Goal: Task Accomplishment & Management: Use online tool/utility

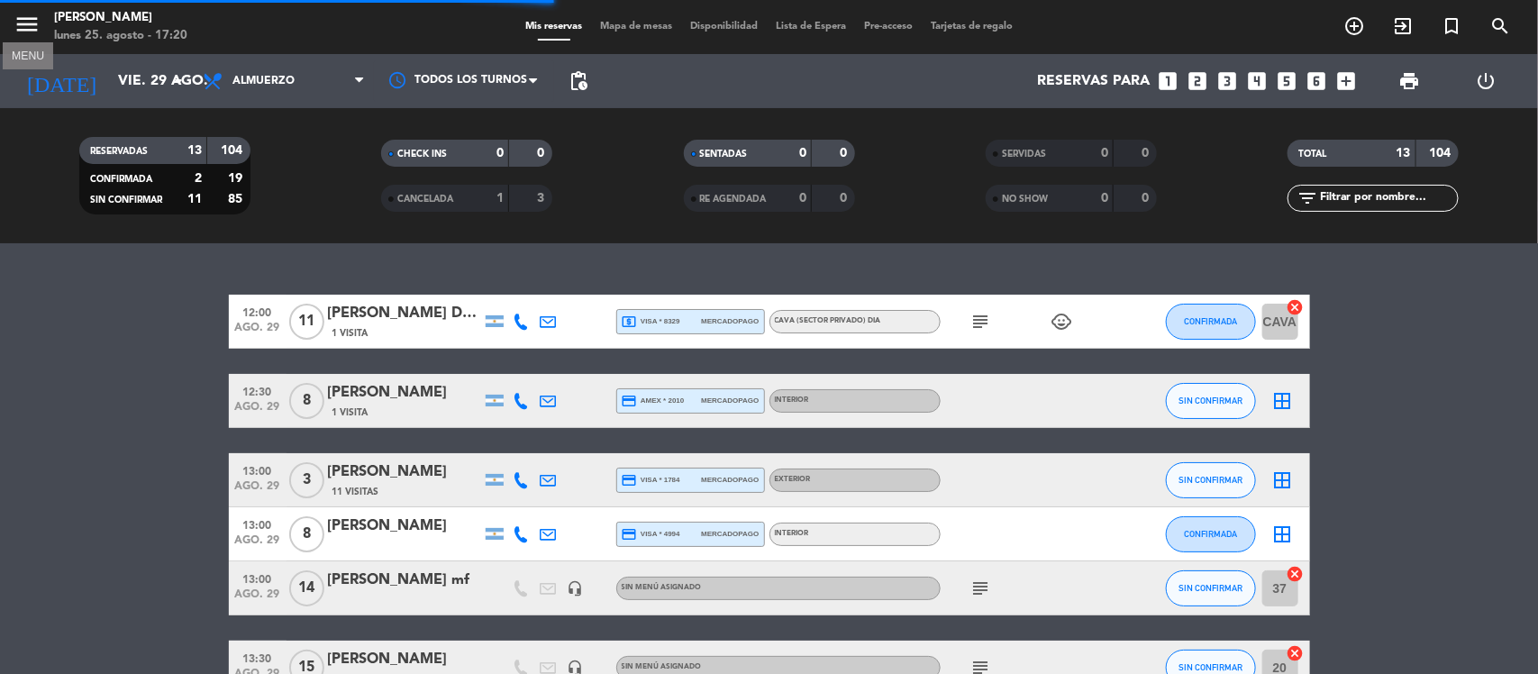
click at [24, 32] on icon "menu" at bounding box center [27, 24] width 27 height 27
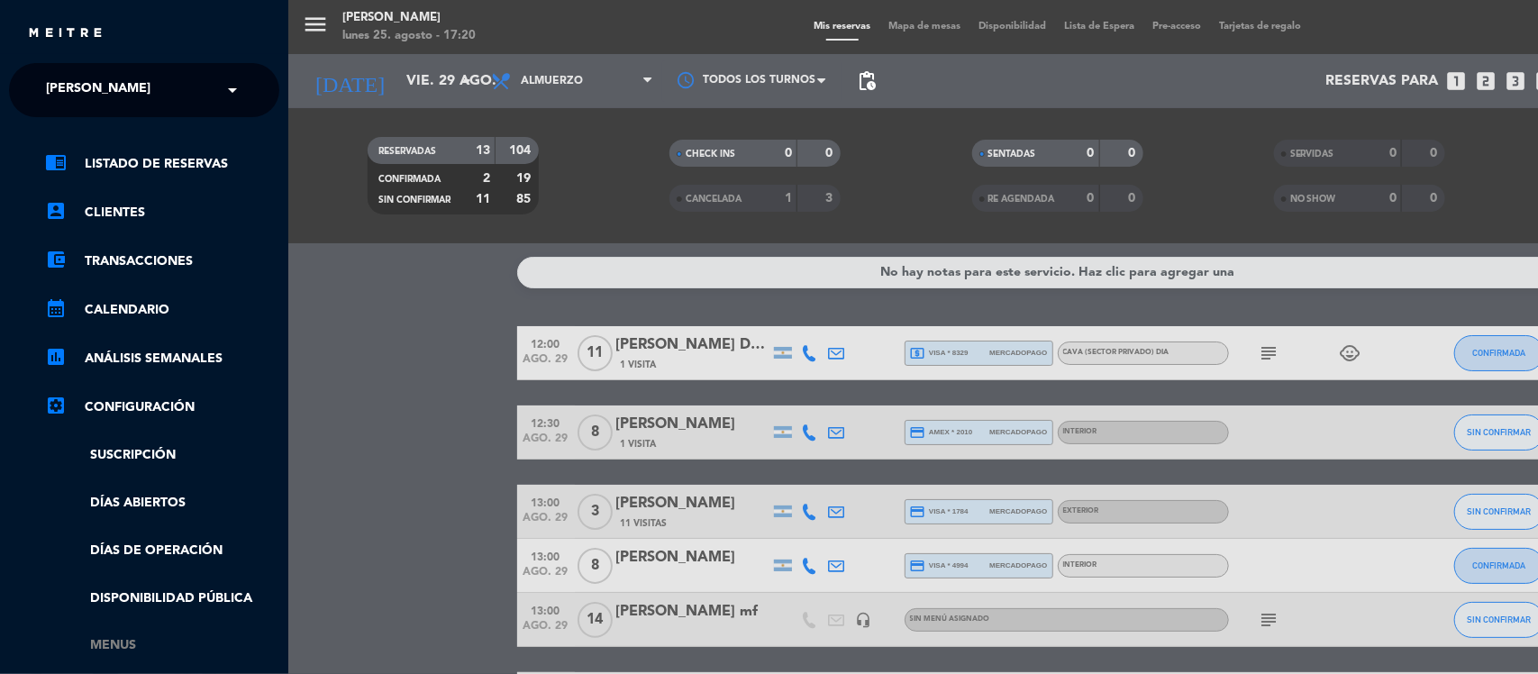
click at [114, 649] on link "Menus" at bounding box center [162, 645] width 234 height 21
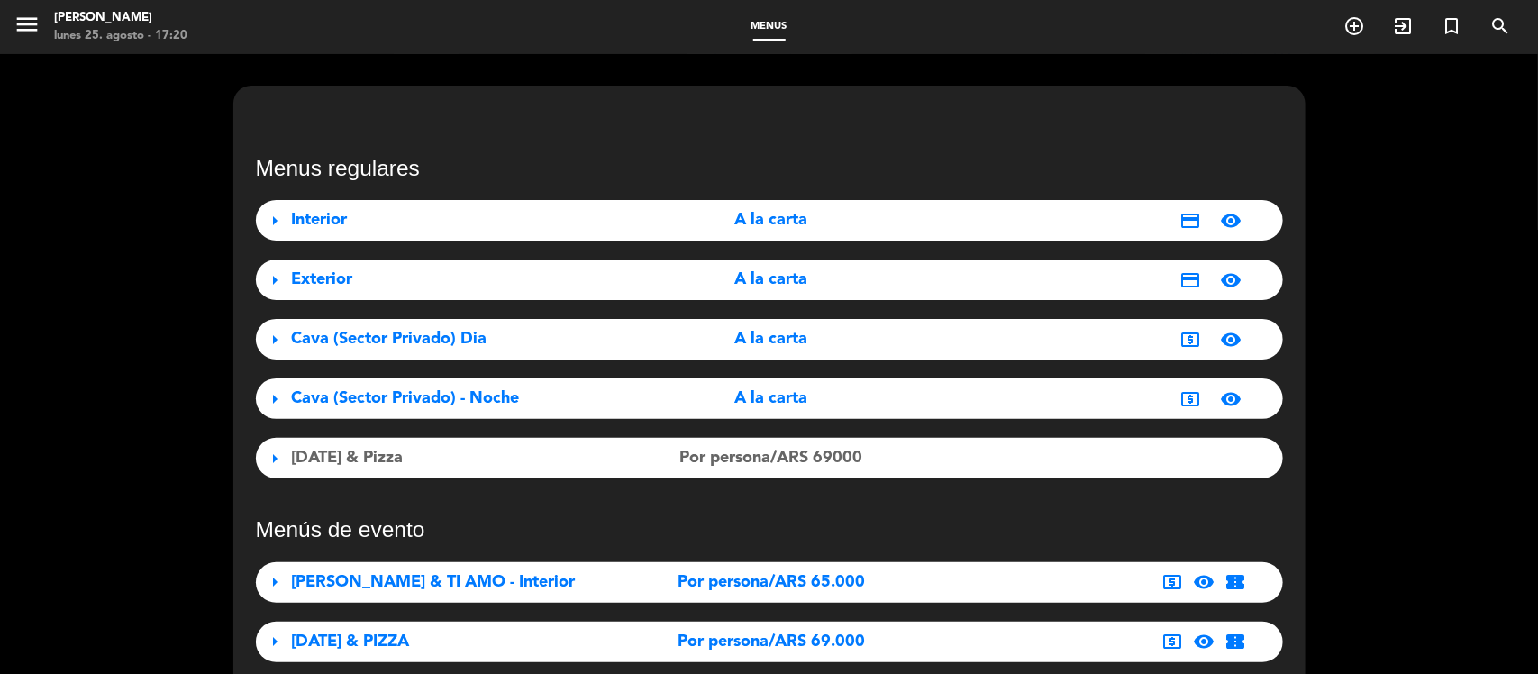
click at [997, 340] on div "local_atm visibility" at bounding box center [1092, 340] width 320 height 22
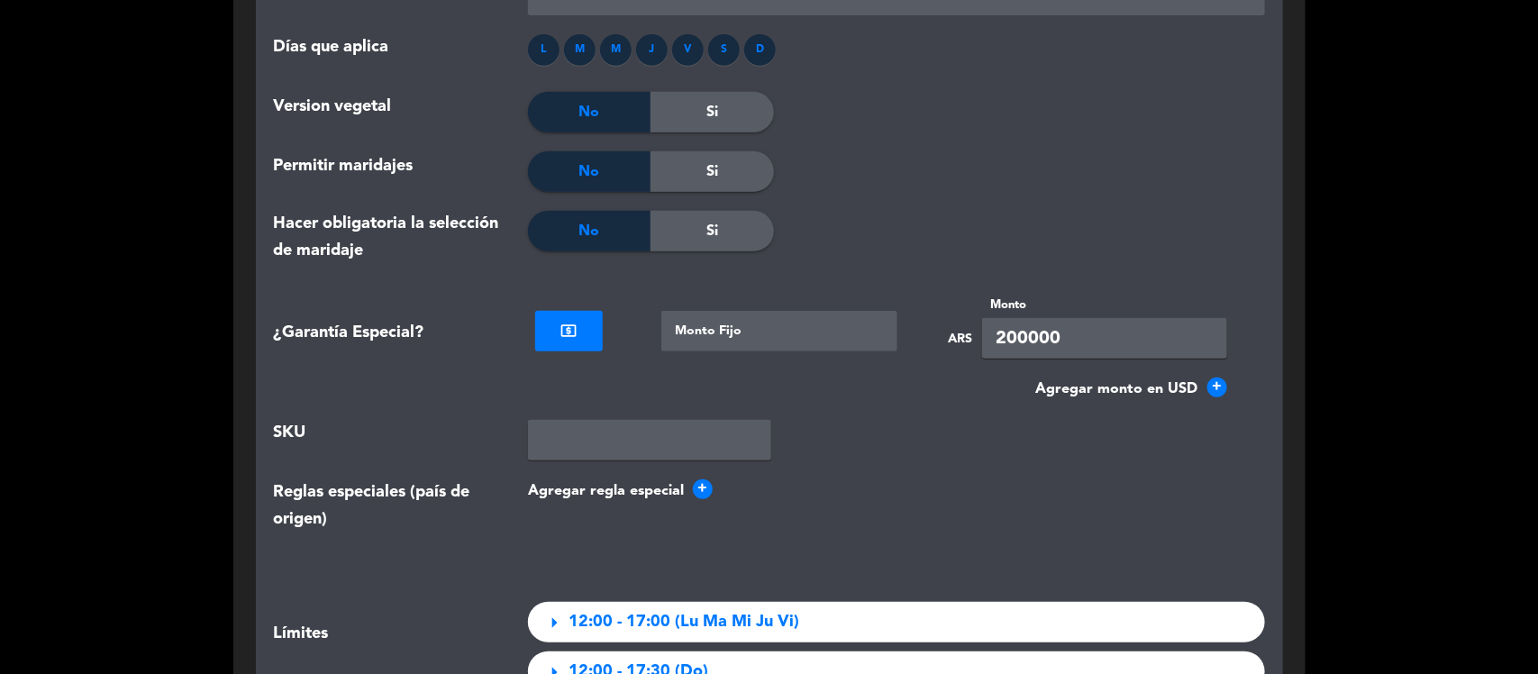
scroll to position [3491, 0]
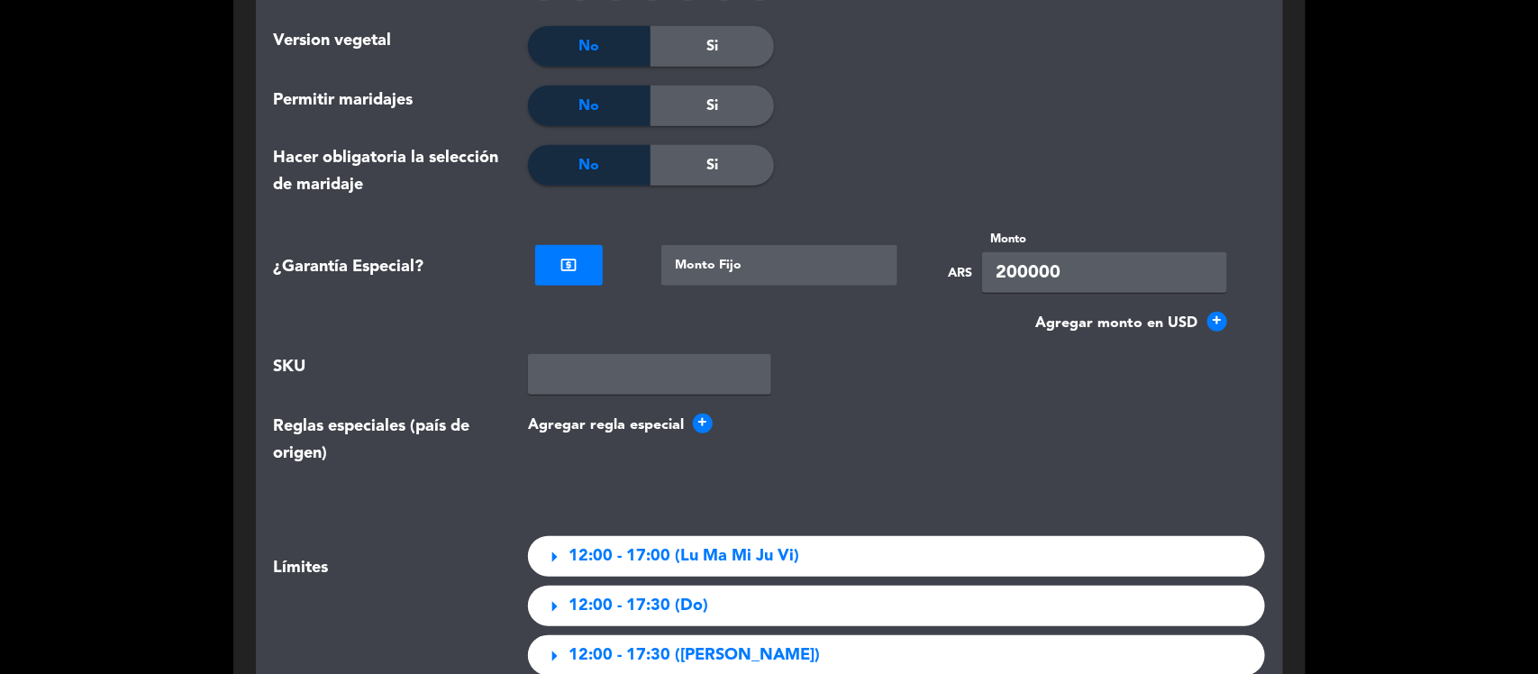
click at [1072, 268] on input "200000" at bounding box center [1104, 272] width 245 height 41
type input "250000"
click at [879, 426] on button "Agregar regla especial +" at bounding box center [896, 425] width 737 height 23
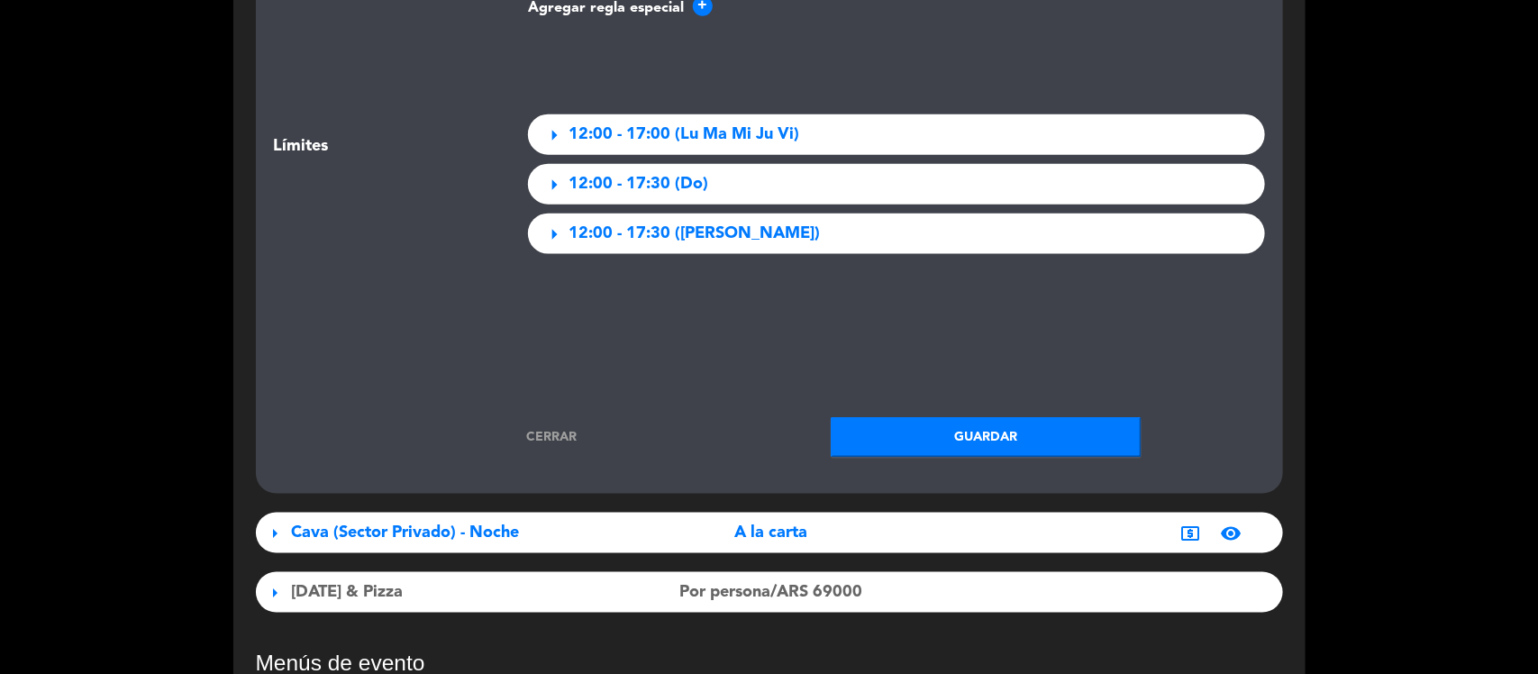
scroll to position [4055, 0]
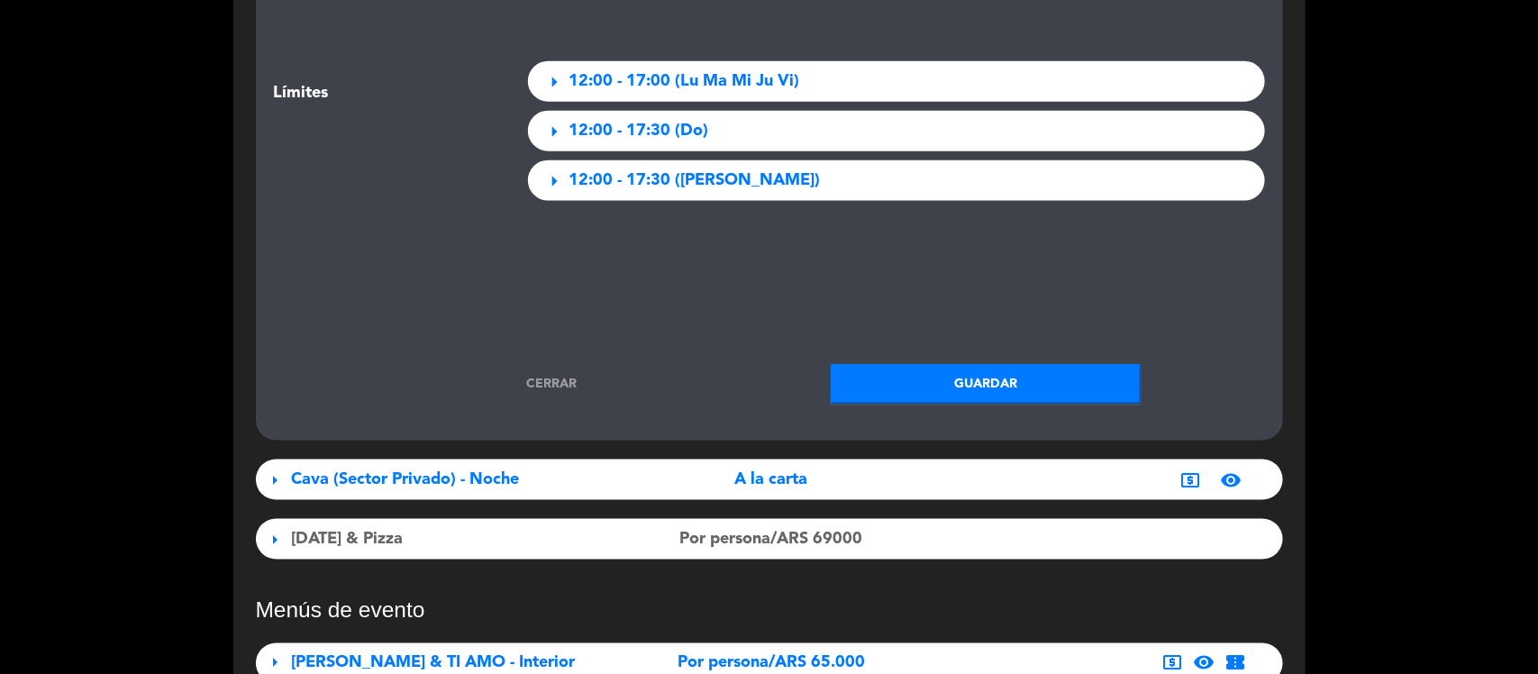
click at [888, 389] on button "Guardar" at bounding box center [986, 384] width 311 height 41
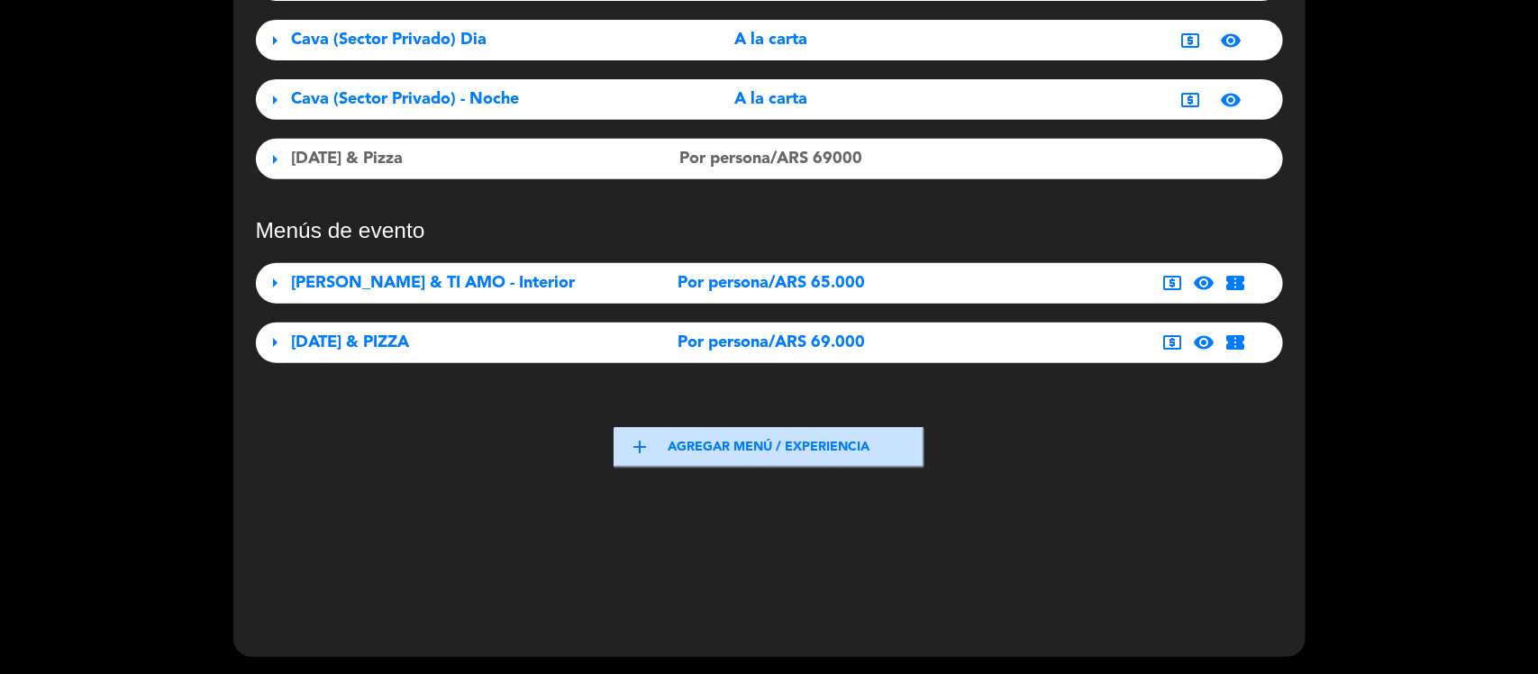
scroll to position [74, 0]
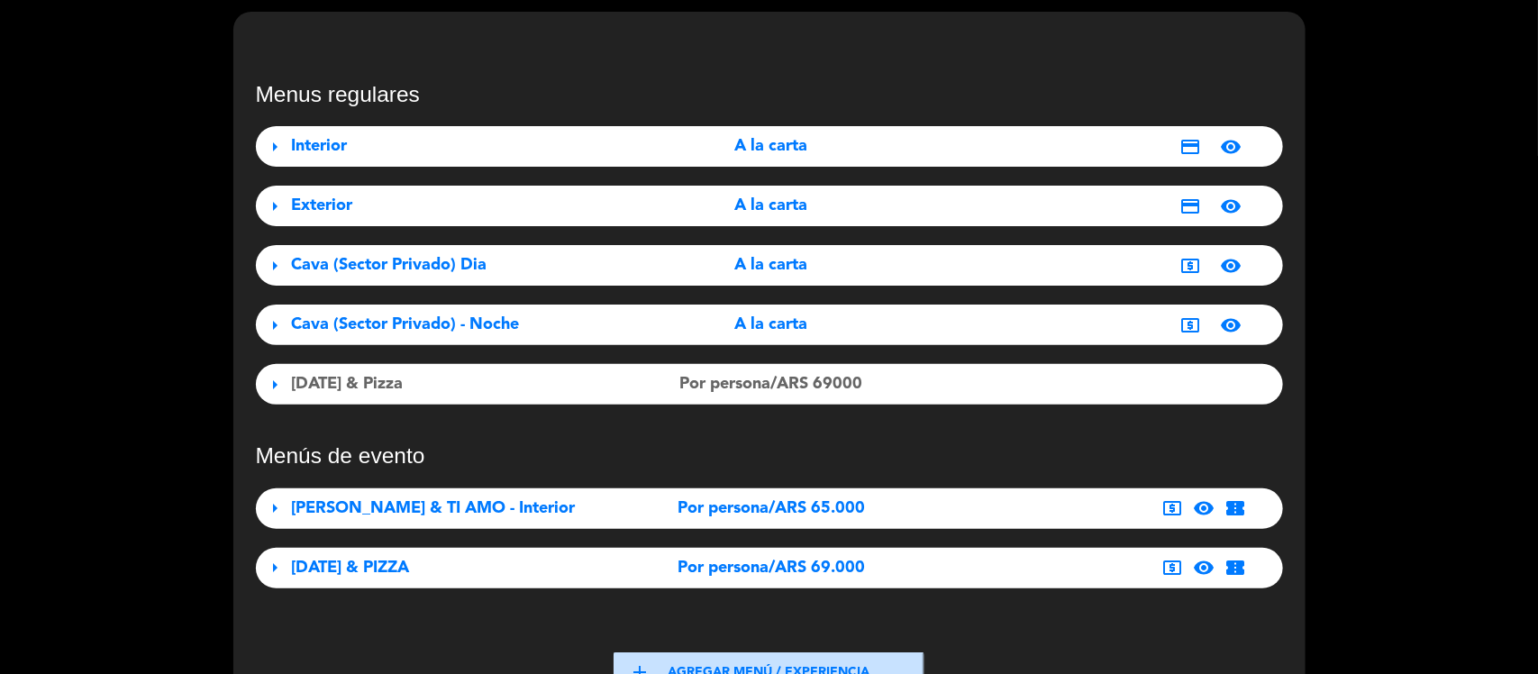
click at [1179, 318] on span "local_atm" at bounding box center [1190, 325] width 22 height 22
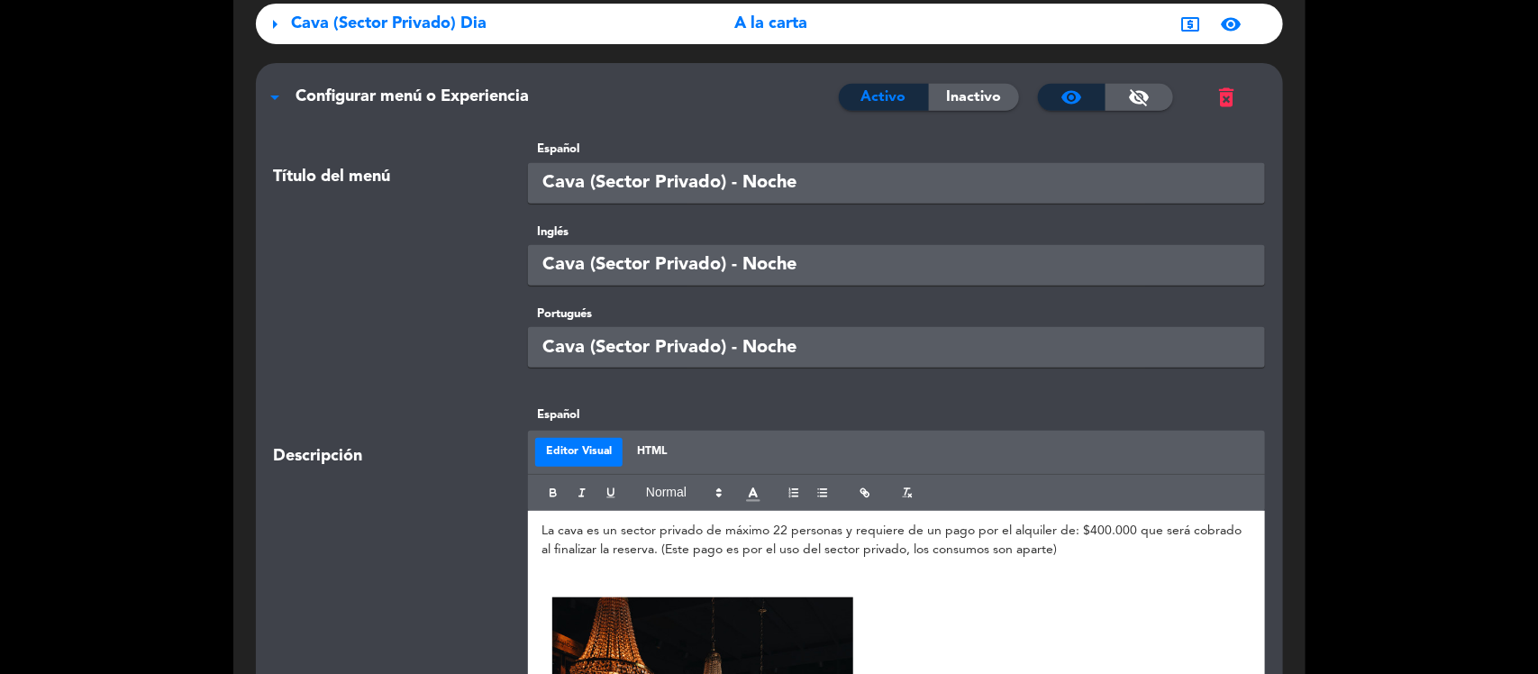
scroll to position [412, 0]
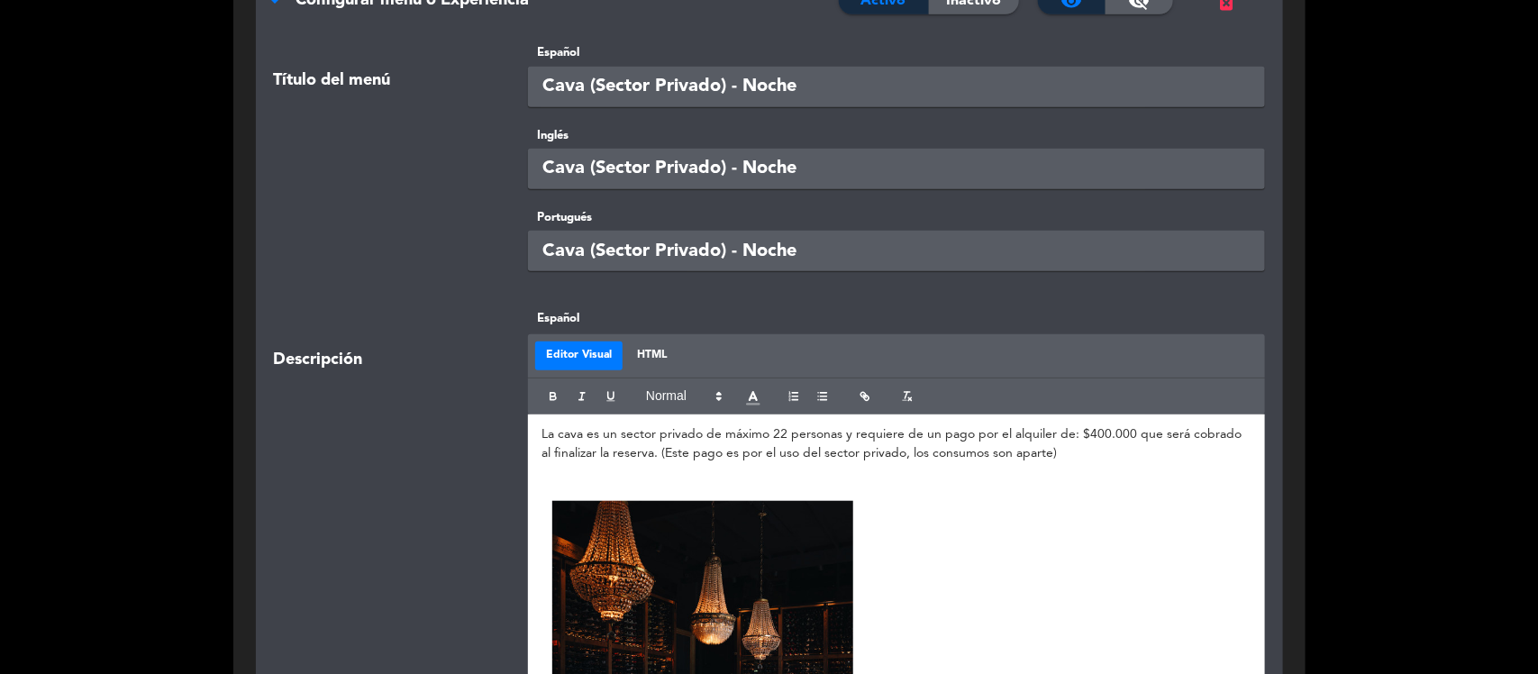
click at [1095, 435] on p "La cava es un sector privado de máximo 22 personas y requiere de un pago por el…" at bounding box center [897, 444] width 710 height 38
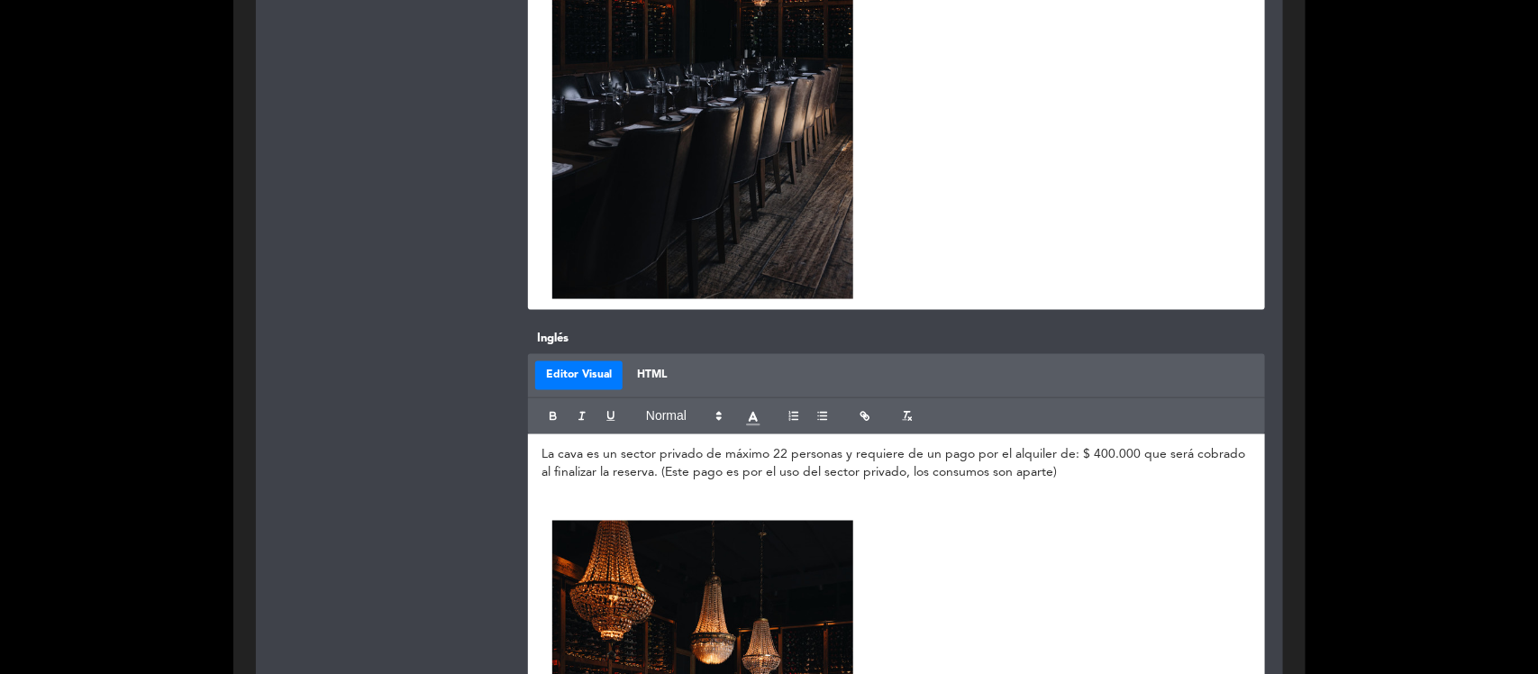
scroll to position [1200, 0]
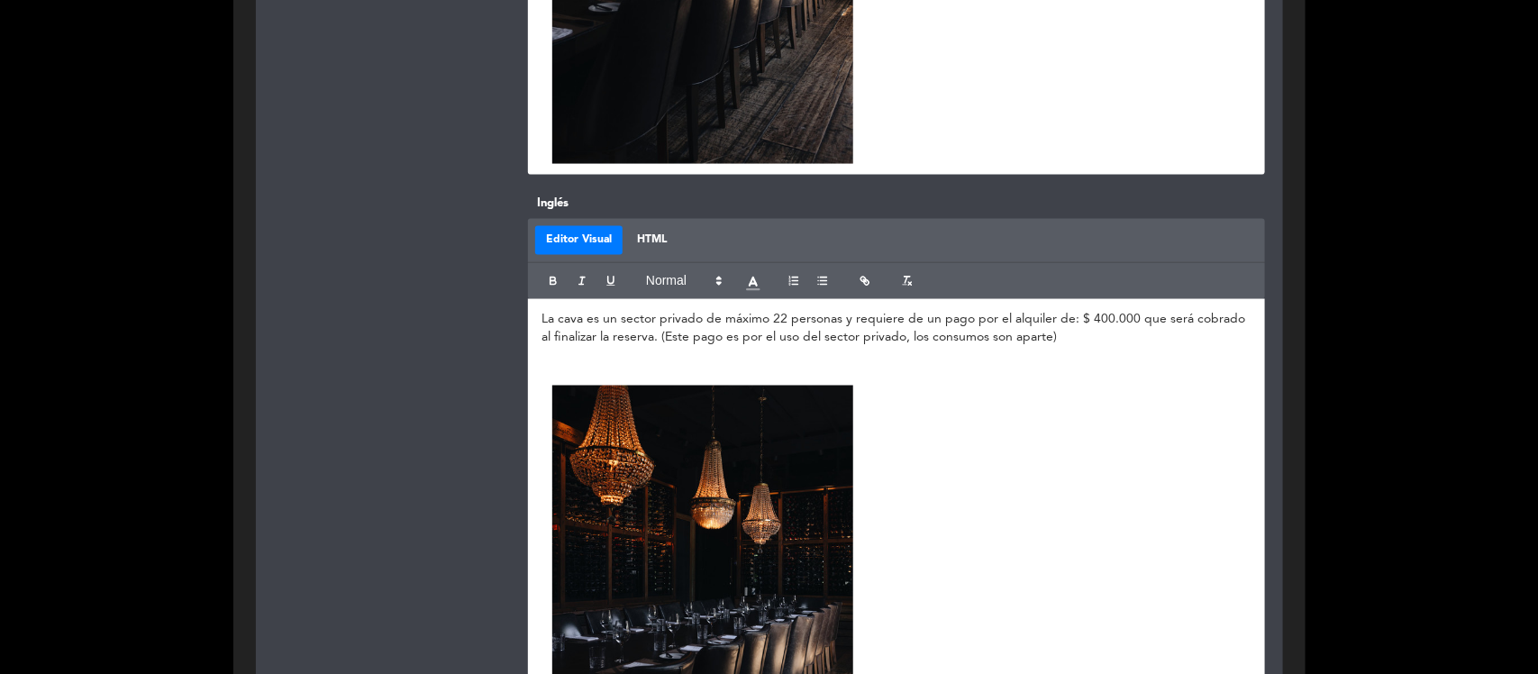
click at [1101, 313] on p "La cava es un sector privado de máximo 22 personas y requiere de un pago por el…" at bounding box center [897, 329] width 710 height 38
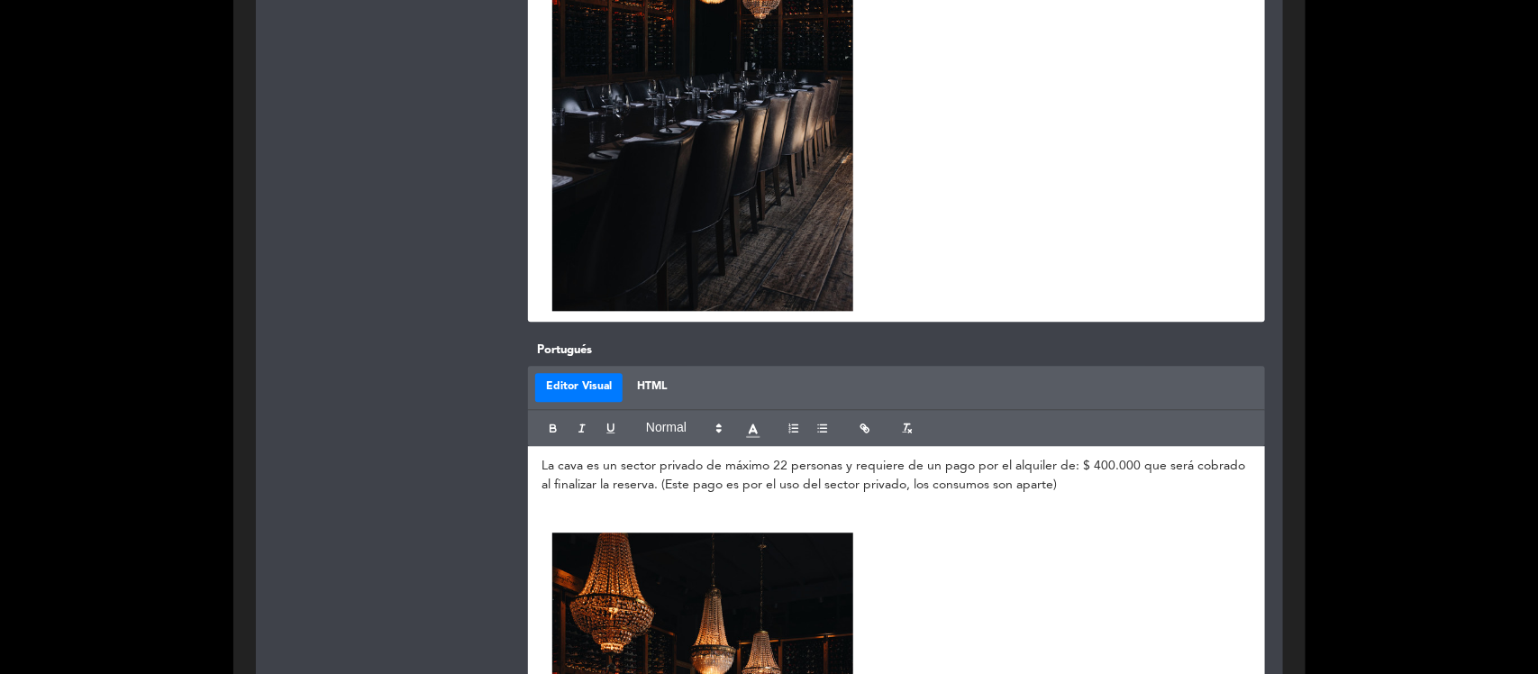
scroll to position [1763, 0]
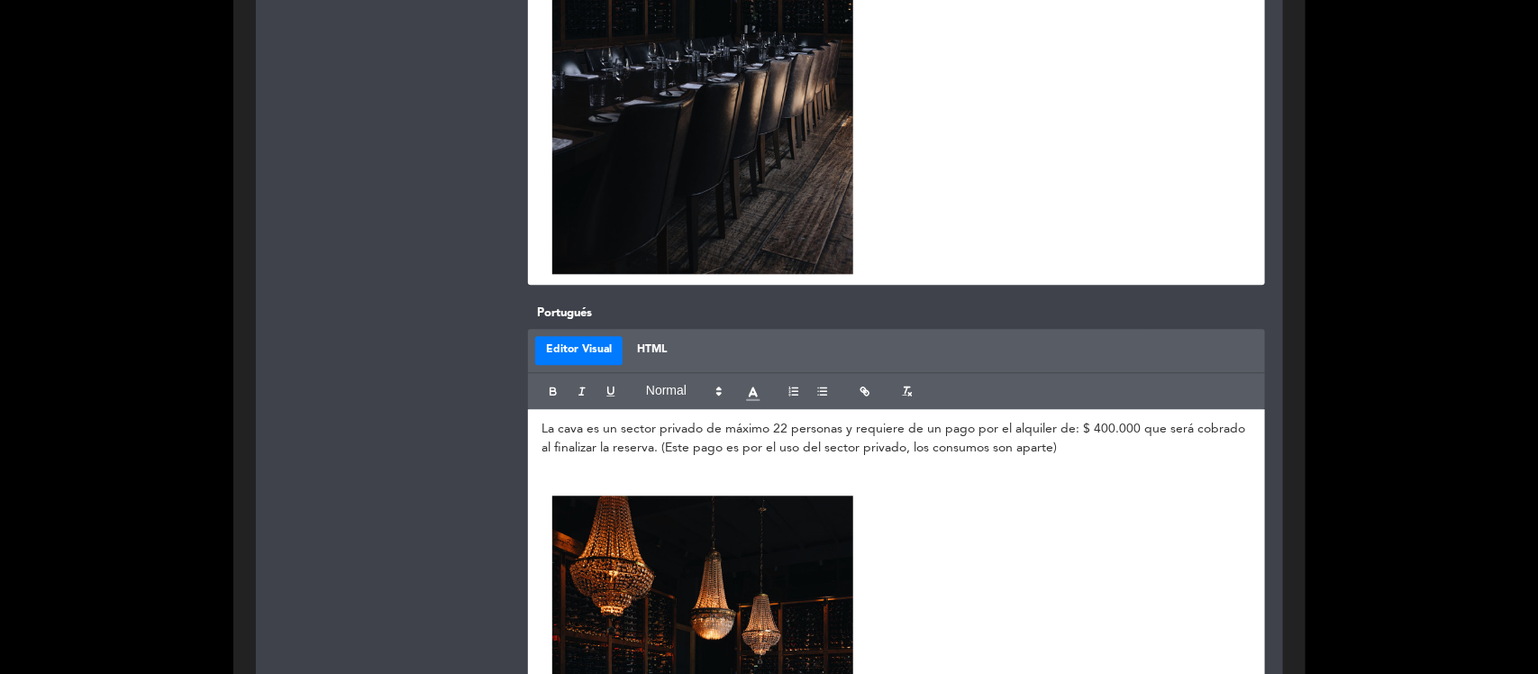
click at [1100, 424] on p "La cava es un sector privado de máximo 22 personas y requiere de un pago por el…" at bounding box center [897, 439] width 710 height 38
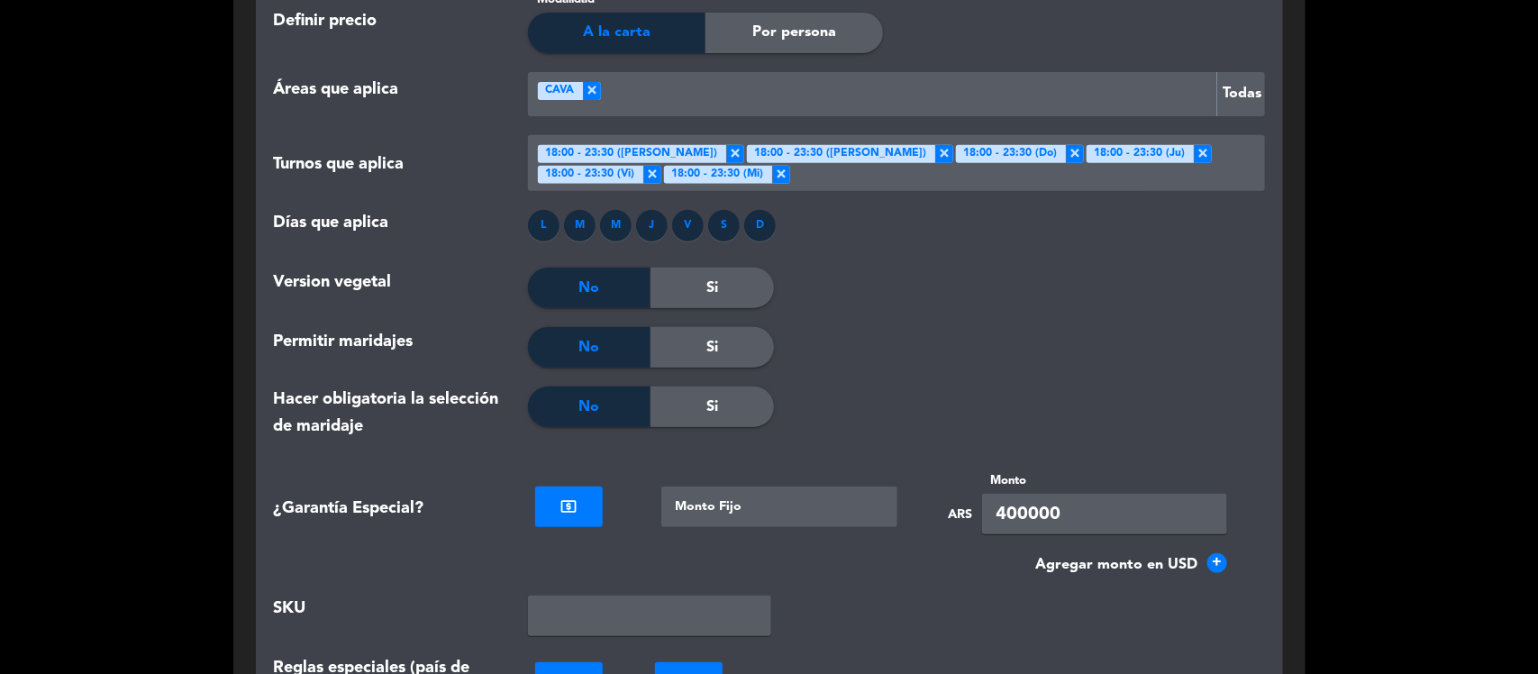
scroll to position [3453, 0]
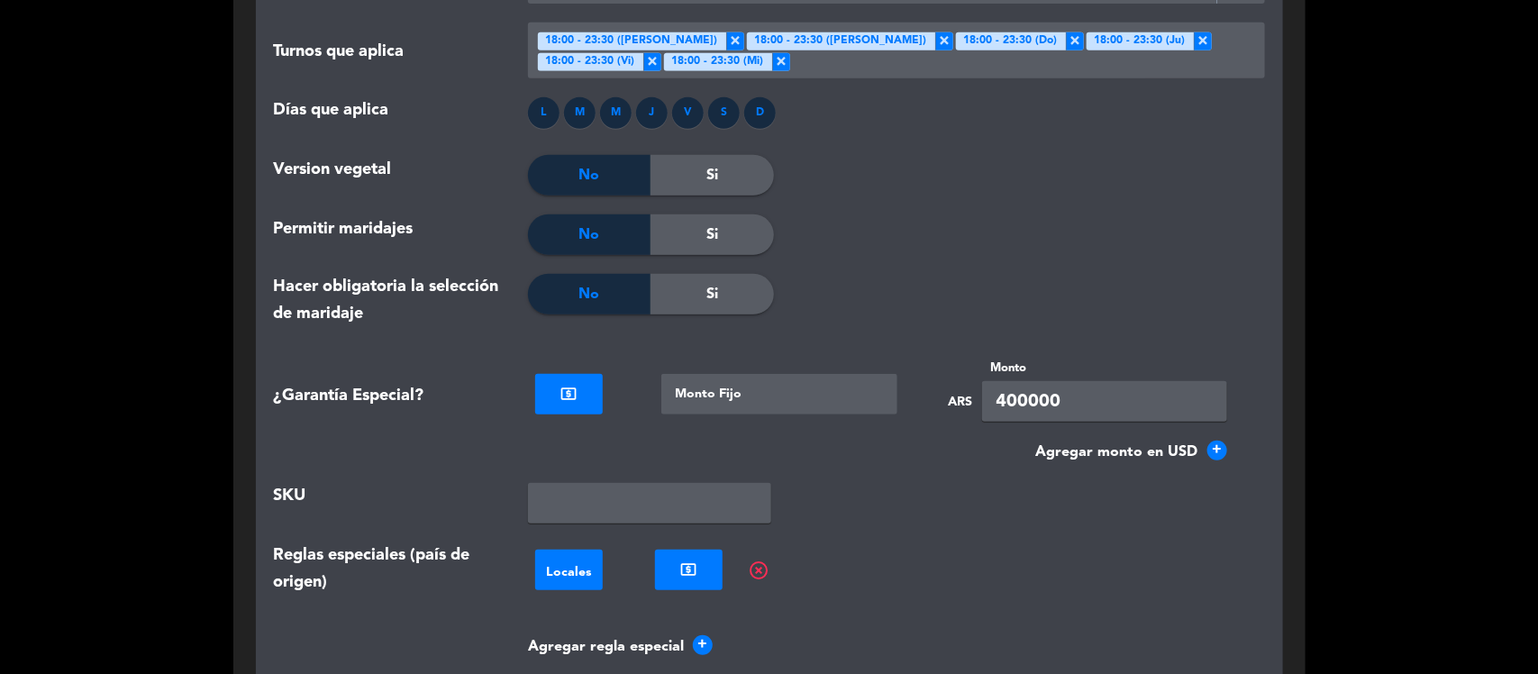
click at [1019, 395] on input "400000" at bounding box center [1104, 401] width 245 height 41
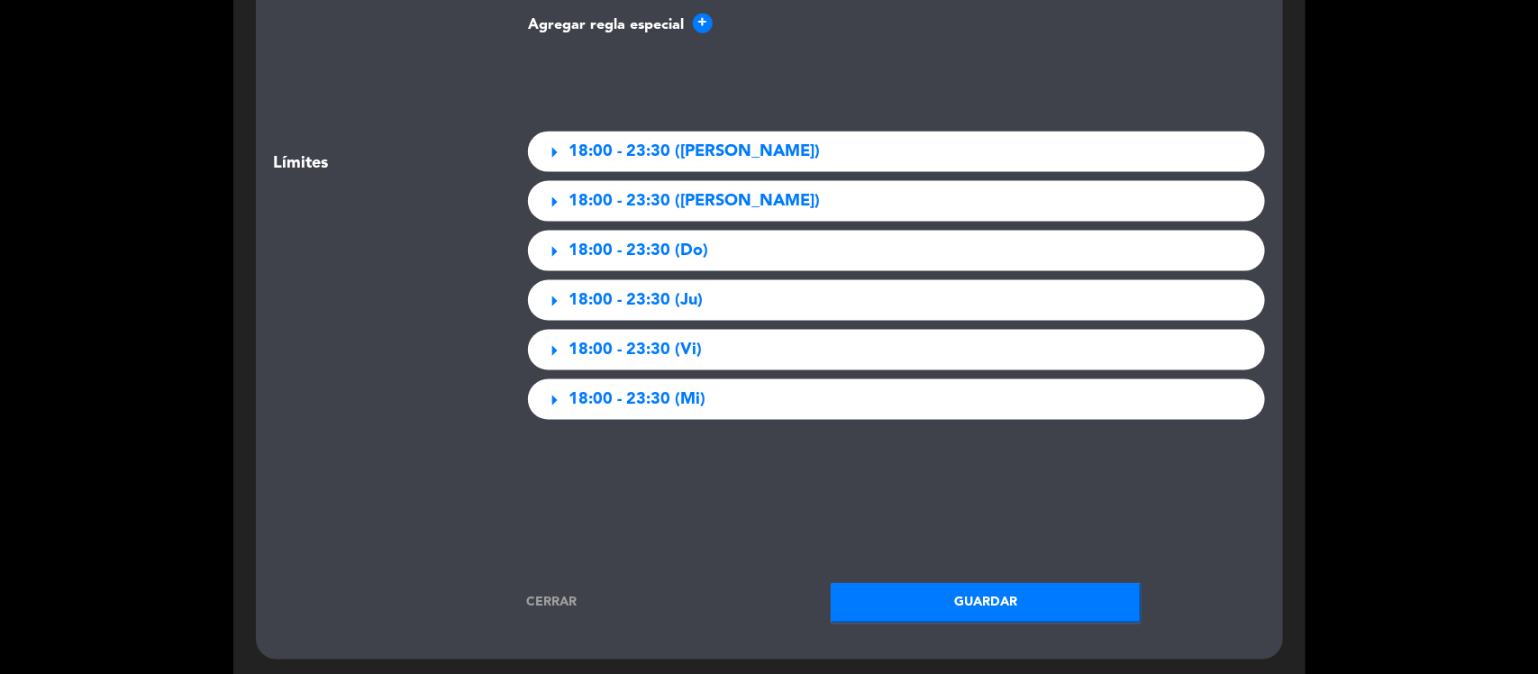
scroll to position [4354, 0]
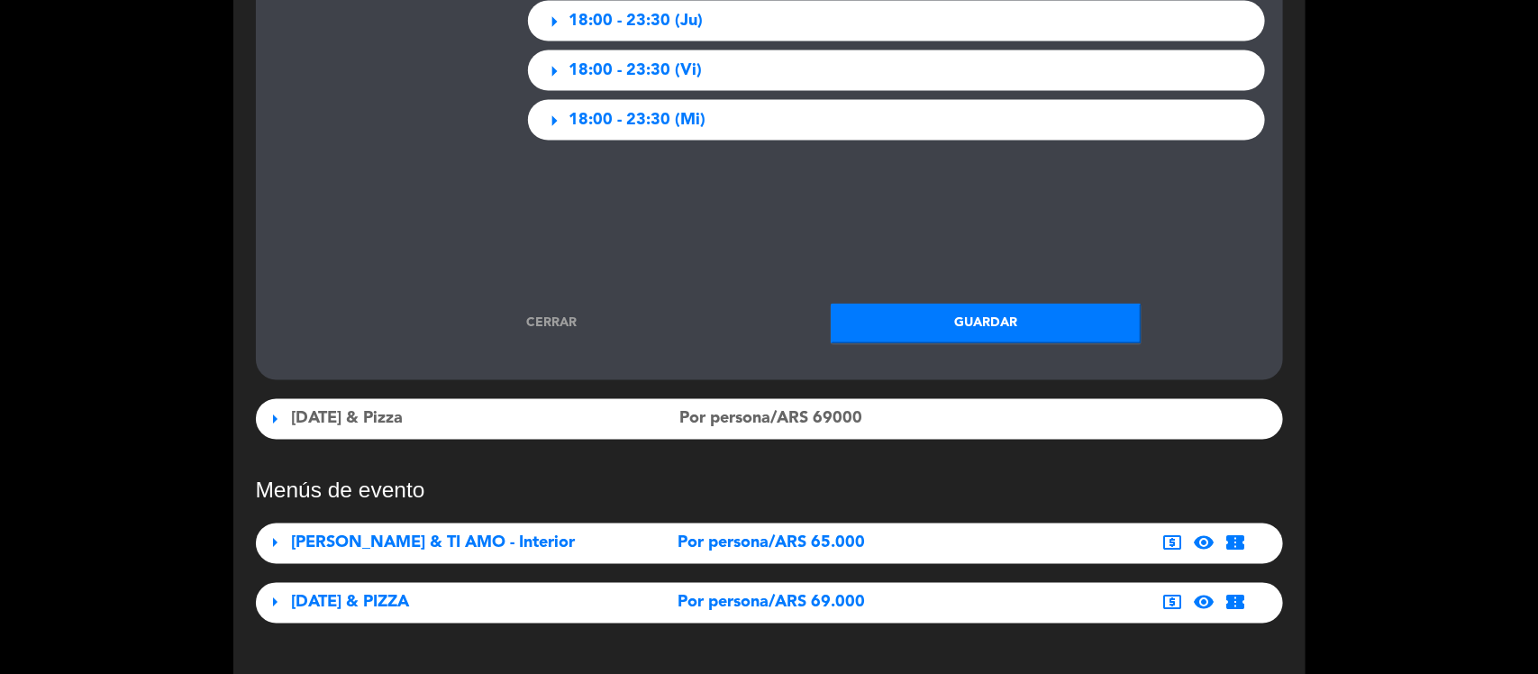
type input "450000"
click at [928, 331] on button "Guardar" at bounding box center [986, 324] width 311 height 41
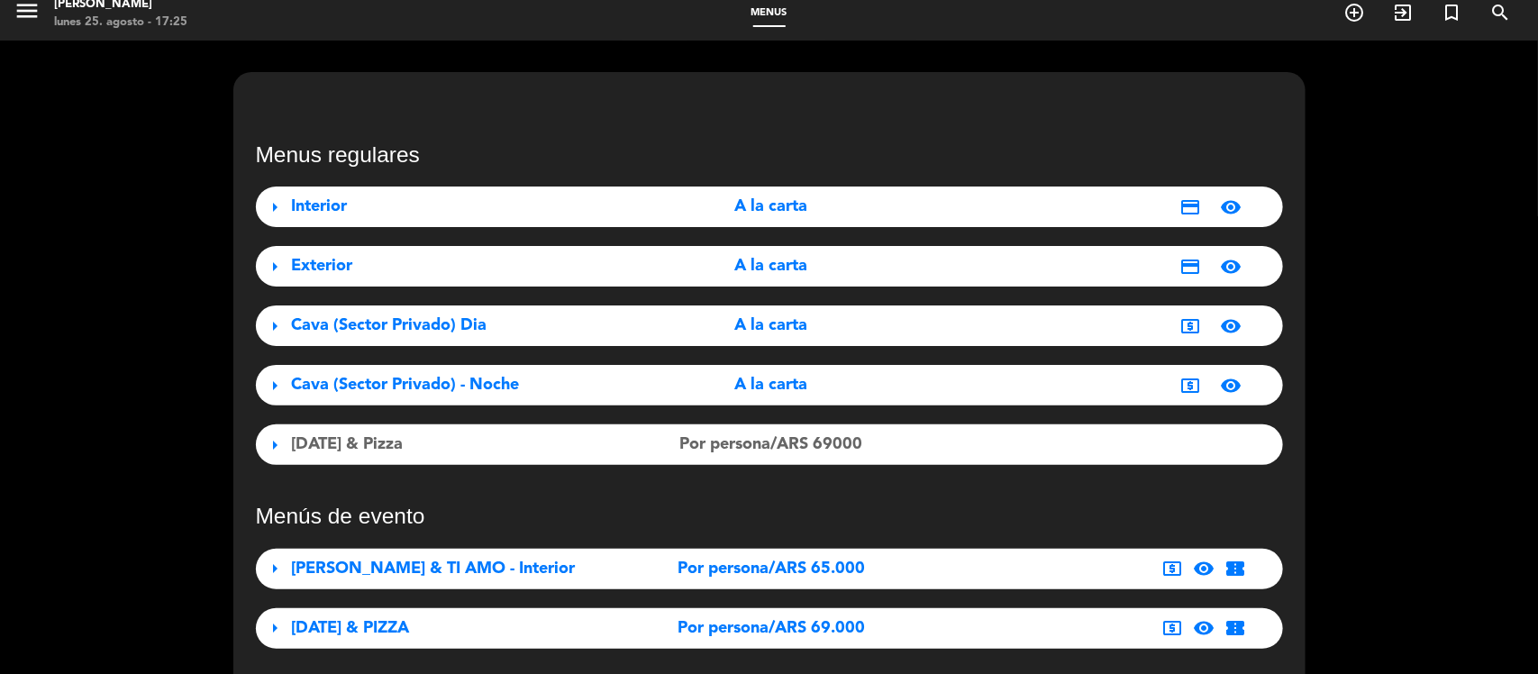
scroll to position [0, 0]
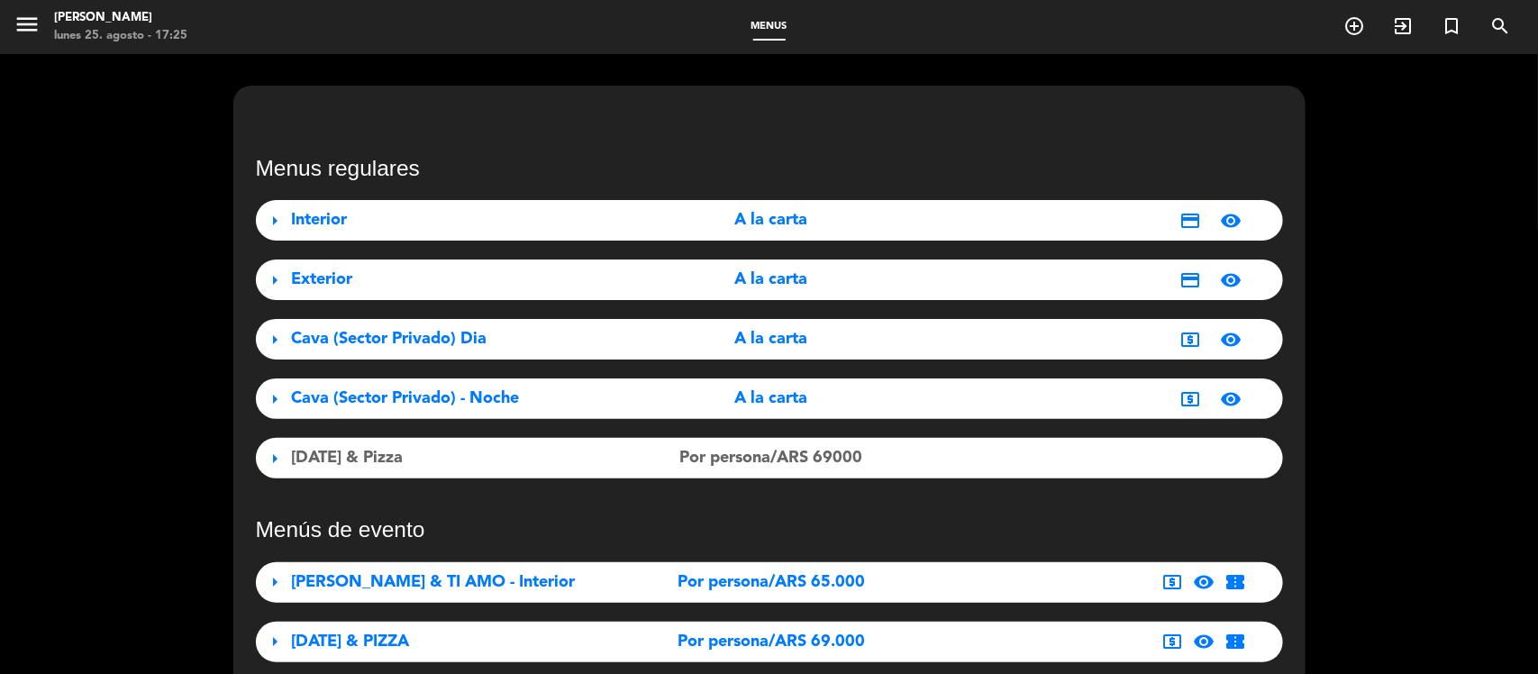
click at [782, 333] on span "A la carta" at bounding box center [771, 339] width 73 height 26
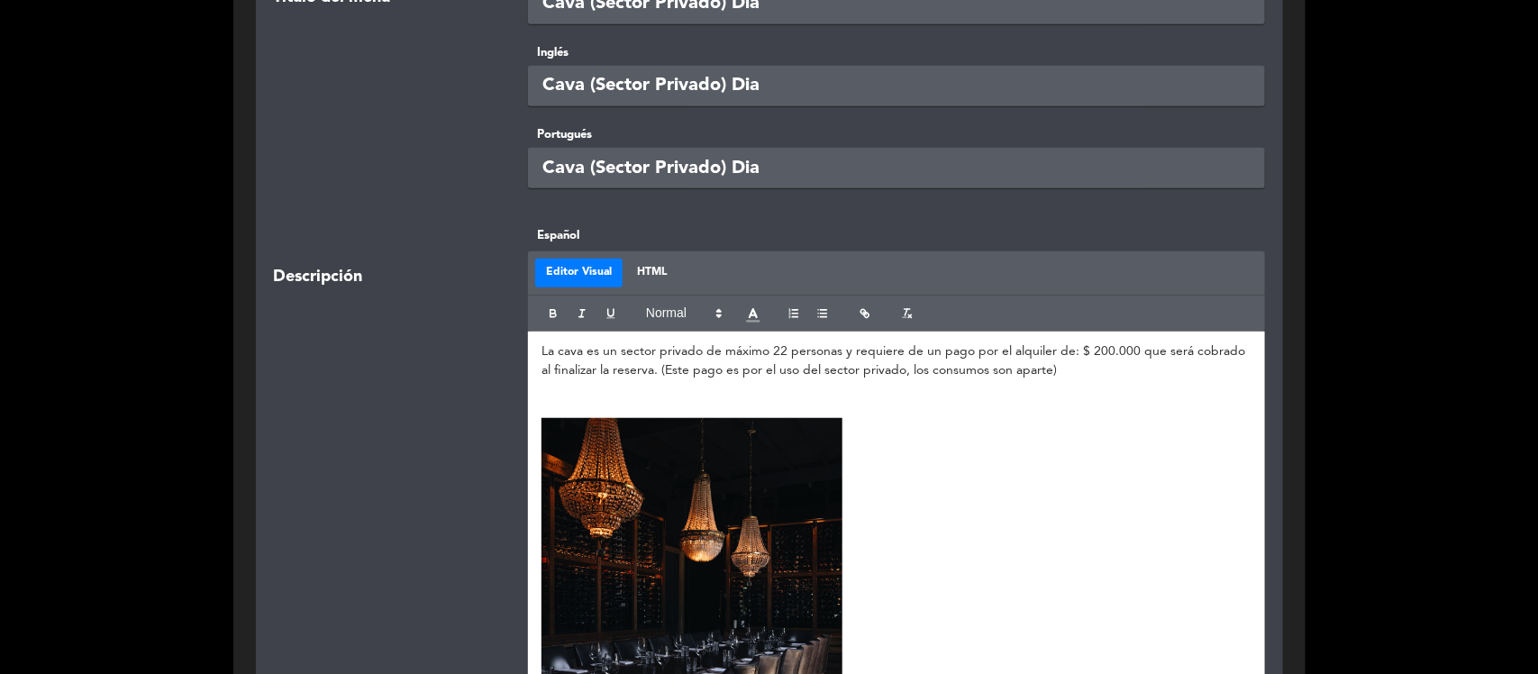
scroll to position [451, 0]
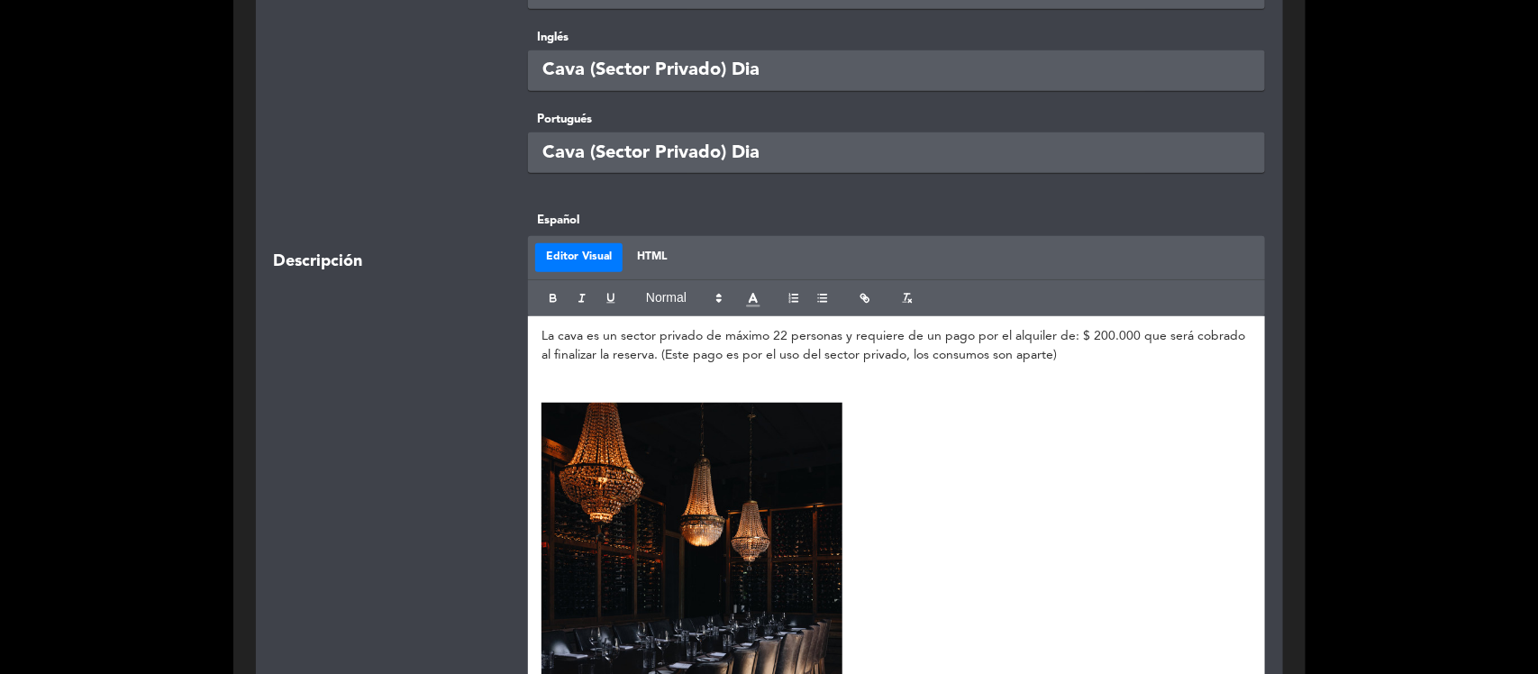
click at [1104, 327] on p "La cava es un sector privado de máximo 22 personas y requiere de un pago por el…" at bounding box center [897, 346] width 710 height 38
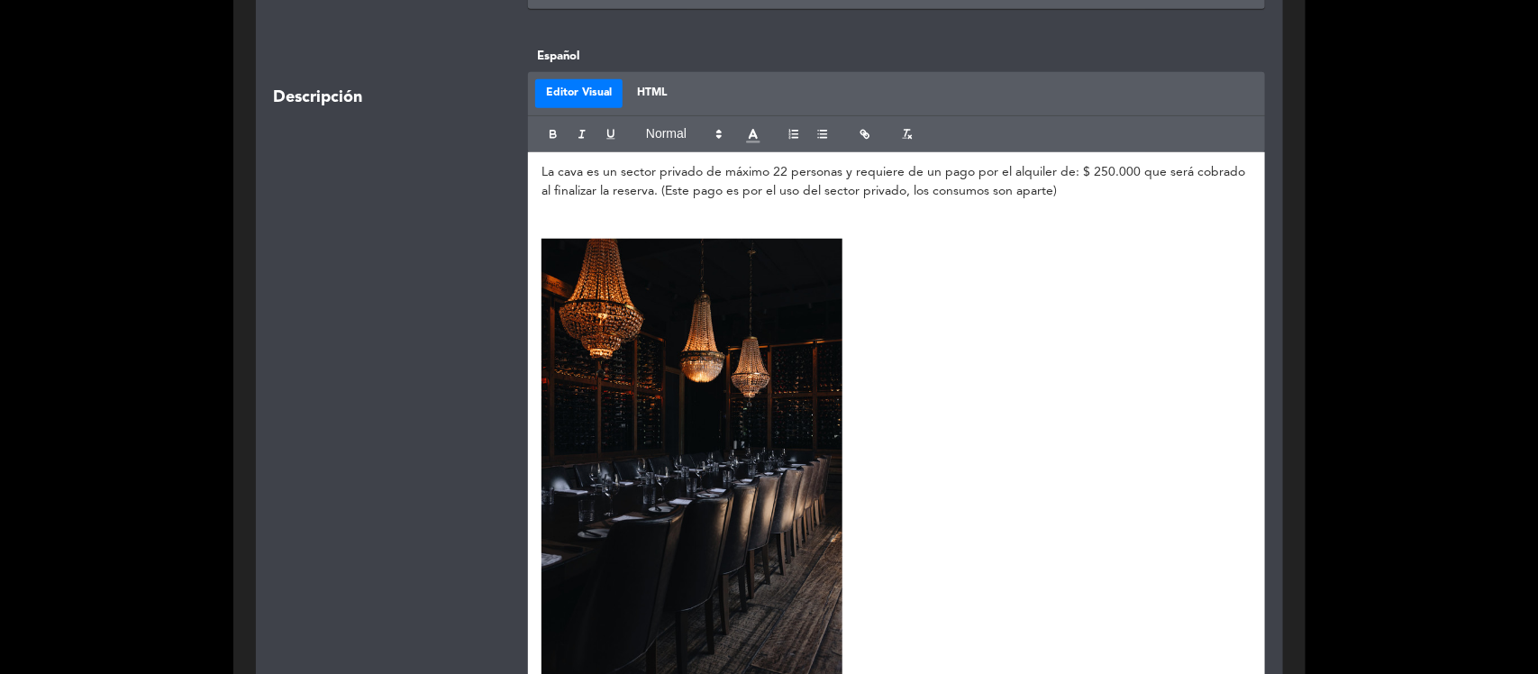
scroll to position [1014, 0]
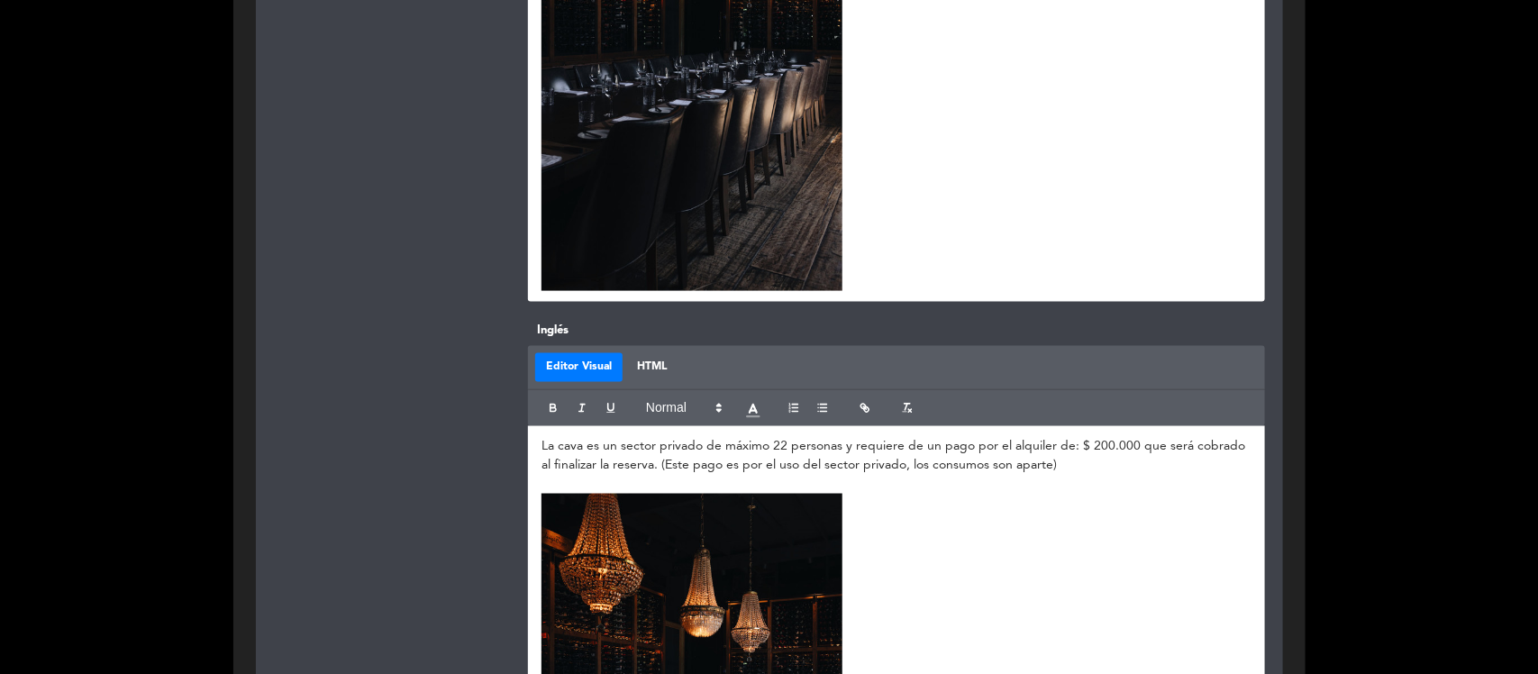
click at [1100, 443] on p "La cava es un sector privado de máximo 22 personas y requiere de un pago por el…" at bounding box center [897, 456] width 710 height 38
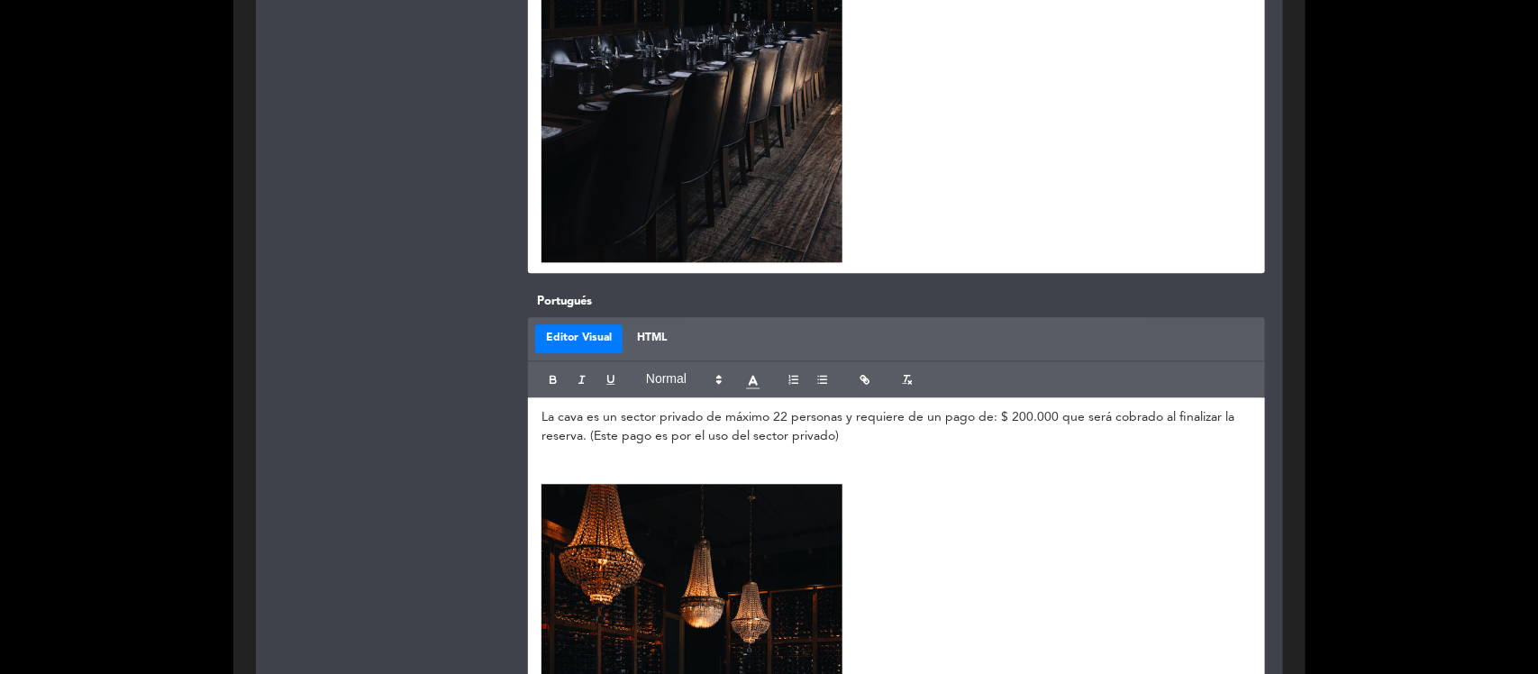
scroll to position [1802, 0]
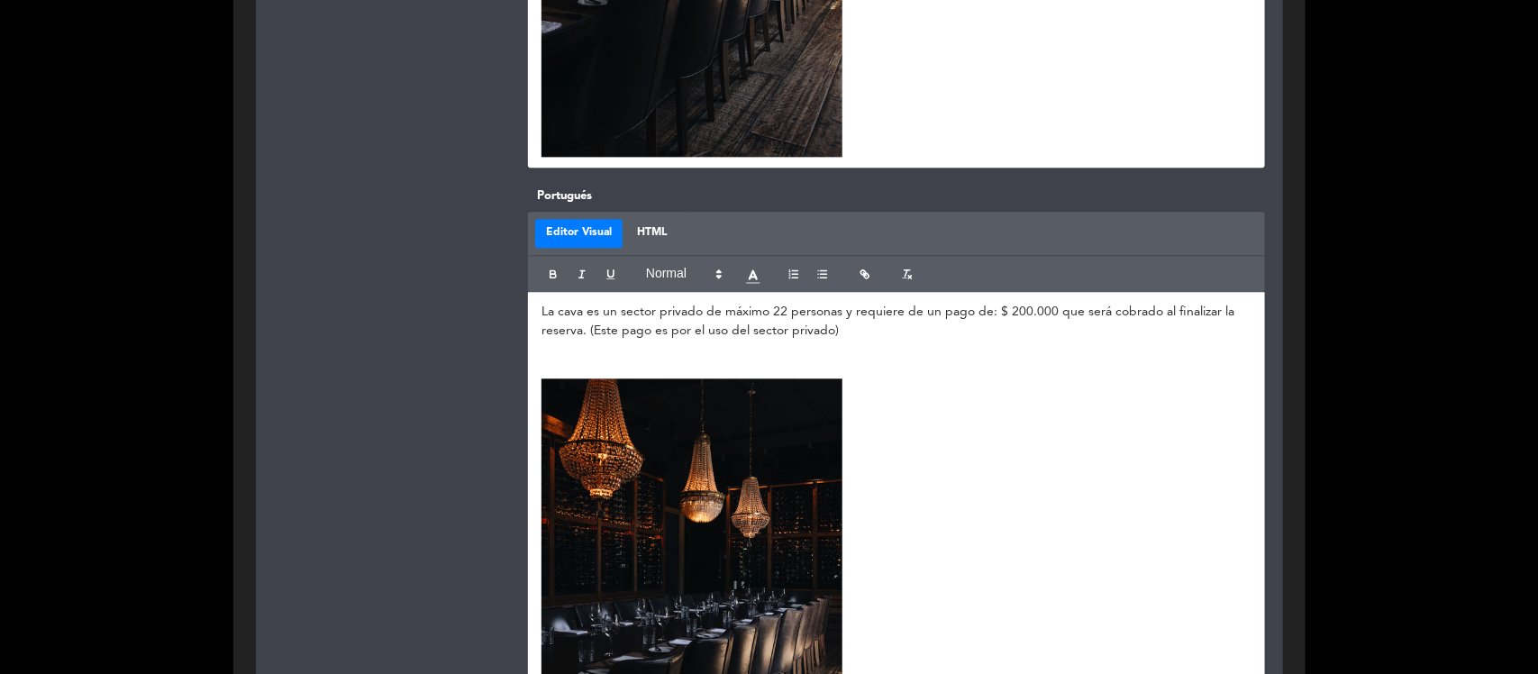
click at [1019, 312] on p "La cava es un sector privado de máximo 22 personas y requiere de un pago de: $ …" at bounding box center [897, 322] width 710 height 38
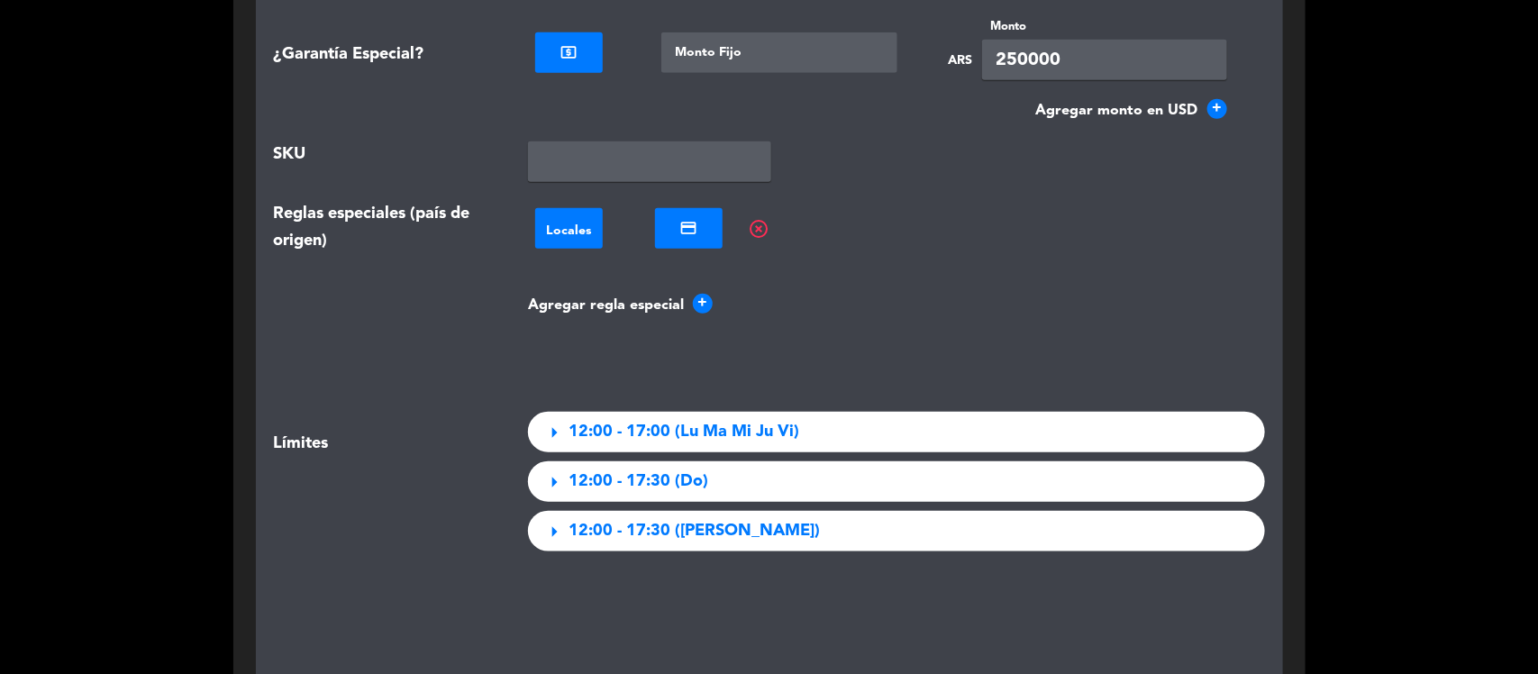
scroll to position [3829, 0]
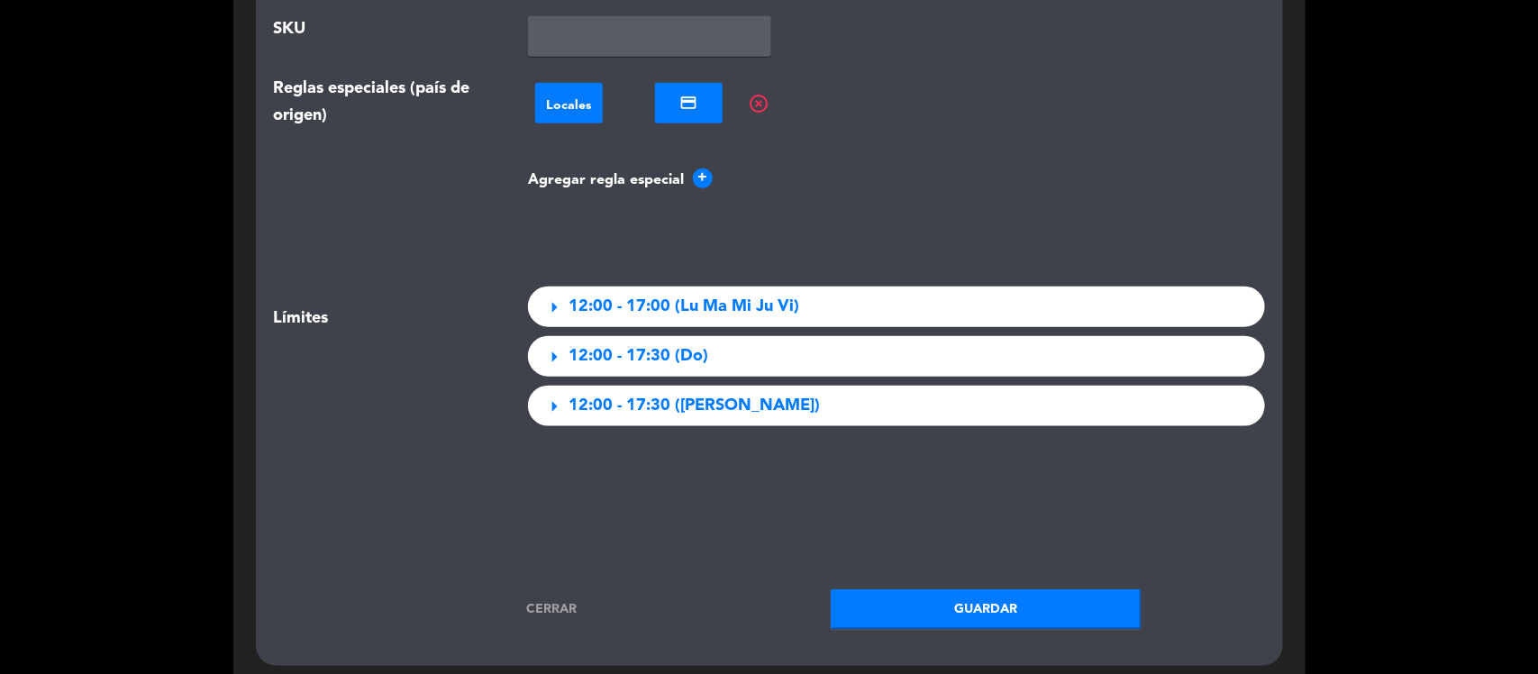
click at [916, 618] on button "Guardar" at bounding box center [986, 609] width 311 height 41
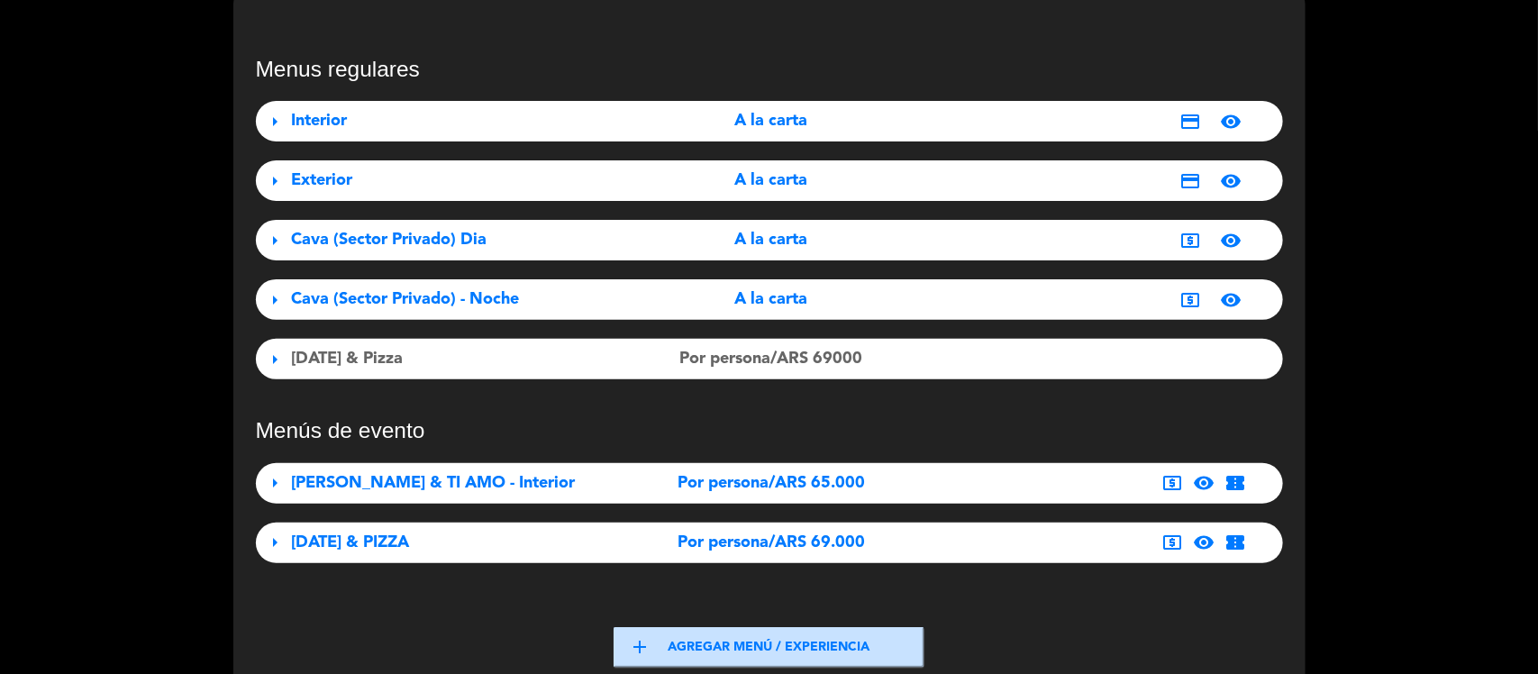
scroll to position [0, 0]
